Goal: Find specific page/section: Find specific page/section

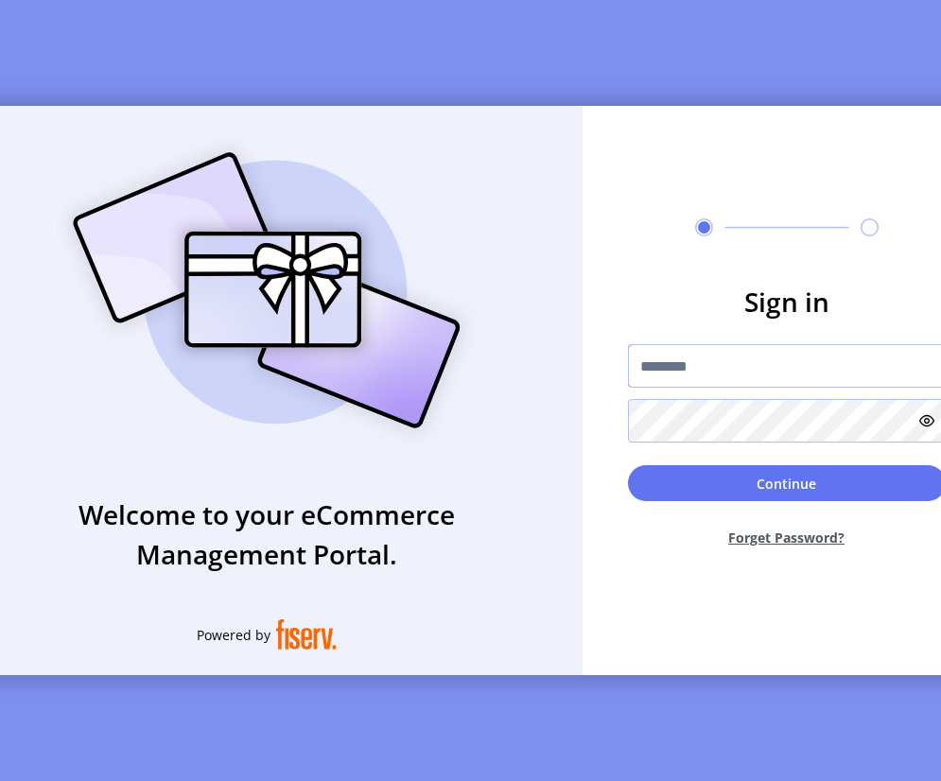
type input "**********"
click at [790, 490] on button "Continue" at bounding box center [787, 483] width 318 height 36
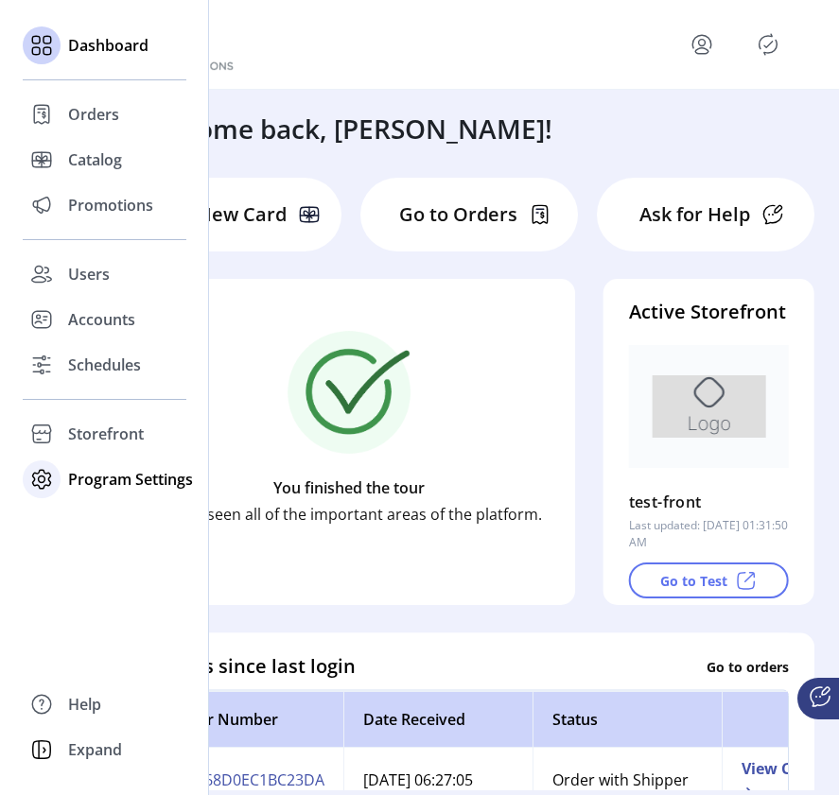
click at [74, 477] on span "Program Settings" at bounding box center [130, 479] width 125 height 23
click at [89, 520] on span "Templates" at bounding box center [105, 517] width 75 height 23
click at [102, 522] on span "Templates" at bounding box center [105, 517] width 75 height 23
click at [109, 518] on span "Templates" at bounding box center [105, 517] width 75 height 23
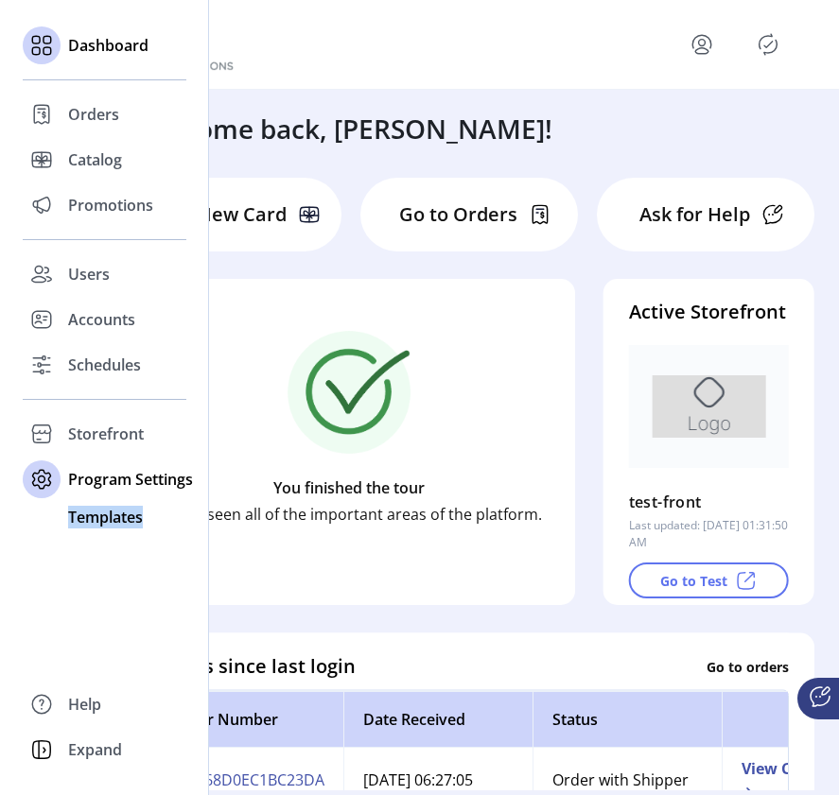
click at [109, 518] on span "Templates" at bounding box center [105, 517] width 75 height 23
